Goal: Task Accomplishment & Management: Manage account settings

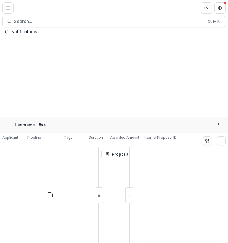
drag, startPoint x: 100, startPoint y: 190, endPoint x: 0, endPoint y: 190, distance: 99.8
click at [0, 190] on div "Loading..." at bounding box center [49, 195] width 99 height 96
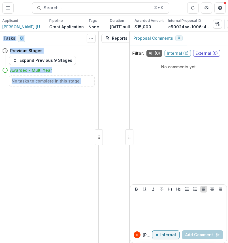
click at [99, 131] on div at bounding box center [99, 137] width 8 height 16
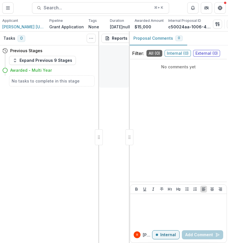
click at [107, 126] on div "Reports Proposal Payments Reports Grant Agreements Board Summaries Bank Details…" at bounding box center [114, 137] width 30 height 212
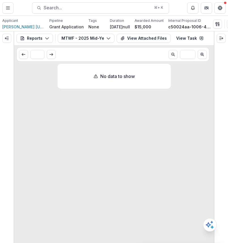
drag, startPoint x: 126, startPoint y: 136, endPoint x: 121, endPoint y: 1, distance: 135.3
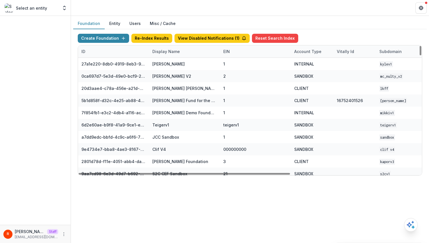
click at [177, 56] on div "Display Name" at bounding box center [184, 51] width 71 height 12
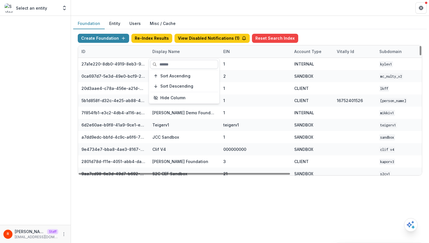
click at [172, 64] on input at bounding box center [184, 64] width 68 height 9
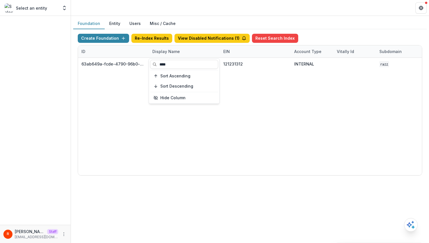
type input "****"
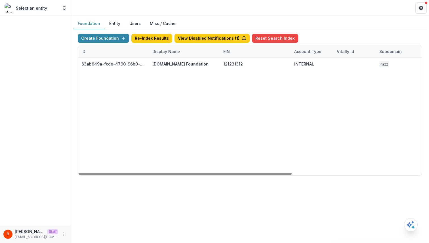
click at [274, 104] on div "63ab649a-fcde-4790-96b0-a13ca2ed4427 Bill.com Foundation 121231312 INTERNAL raz…" at bounding box center [354, 116] width 553 height 117
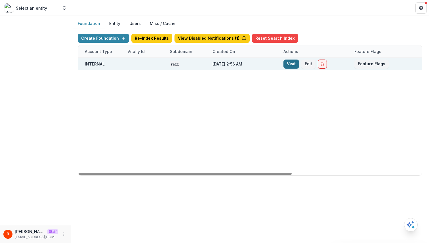
click at [293, 65] on link "Visit" at bounding box center [291, 64] width 16 height 9
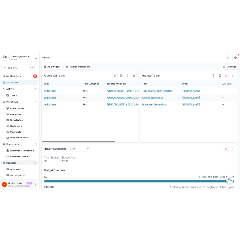
scroll to position [52, 0]
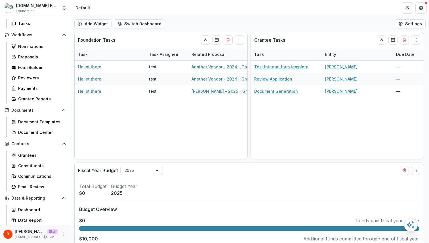
click at [62, 230] on div "R Raj Staff raj@trytemelio.com" at bounding box center [35, 234] width 64 height 11
click at [62, 234] on icon "More" at bounding box center [64, 234] width 5 height 5
click at [83, 221] on link "User Settings" at bounding box center [99, 221] width 61 height 9
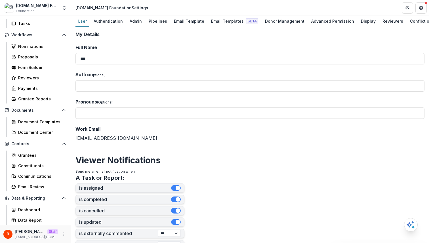
click at [186, 47] on label "Full Name" at bounding box center [247, 47] width 345 height 7
click at [186, 53] on input "***" at bounding box center [249, 58] width 349 height 11
click at [100, 24] on div "Authentication" at bounding box center [108, 21] width 34 height 8
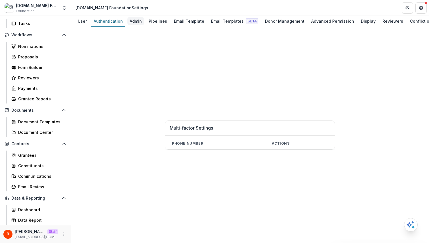
click at [137, 25] on div "Admin" at bounding box center [135, 21] width 17 height 8
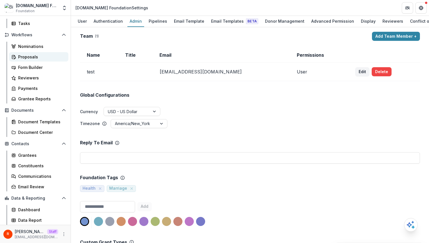
click at [40, 57] on div "Proposals" at bounding box center [41, 57] width 46 height 6
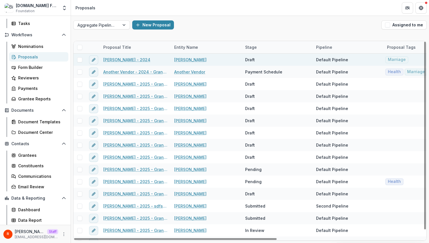
click at [128, 58] on link "Raj Kumar - 2024" at bounding box center [126, 60] width 47 height 6
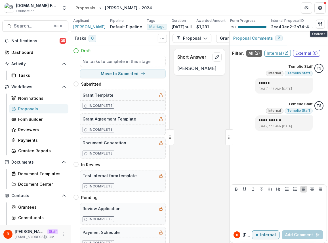
click at [332, 23] on icon "button" at bounding box center [334, 24] width 5 height 5
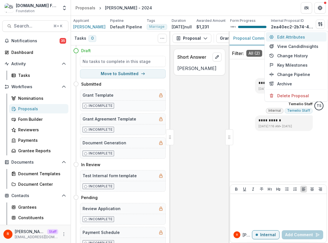
click at [304, 36] on button "Edit Attributes" at bounding box center [296, 36] width 61 height 9
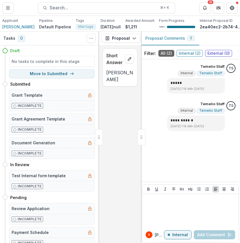
click at [122, 130] on div "Short Answer [PERSON_NAME]" at bounding box center [120, 144] width 42 height 198
